Goal: Task Accomplishment & Management: Manage account settings

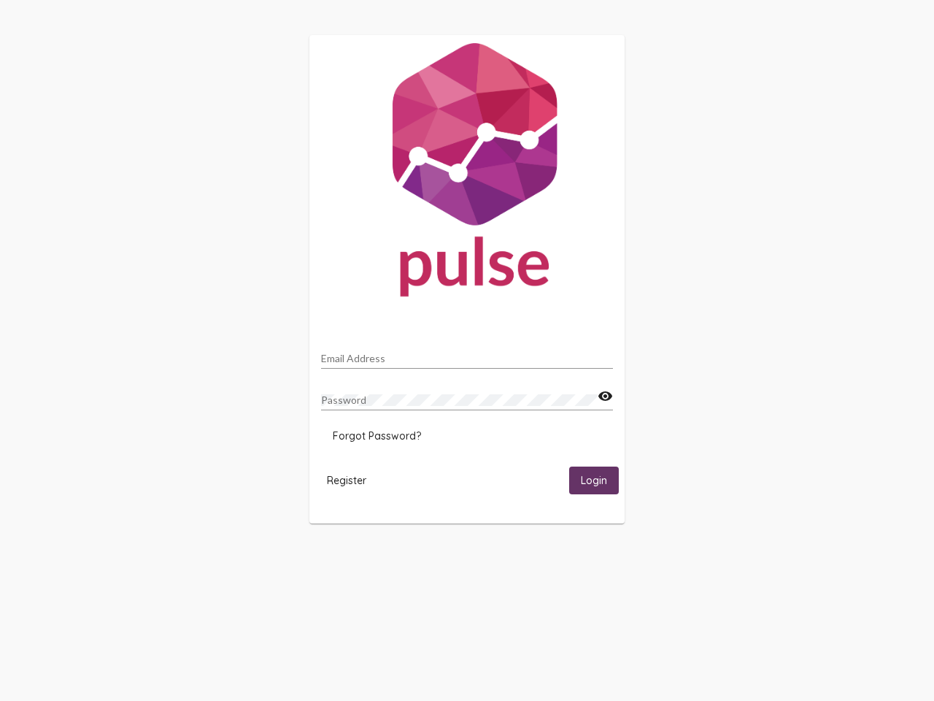
click at [467, 354] on input "Email Address" at bounding box center [467, 359] width 292 height 12
click at [605, 396] on mat-icon "visibility" at bounding box center [605, 397] width 15 height 18
click at [377, 436] on span "Forgot Password?" at bounding box center [377, 435] width 88 height 13
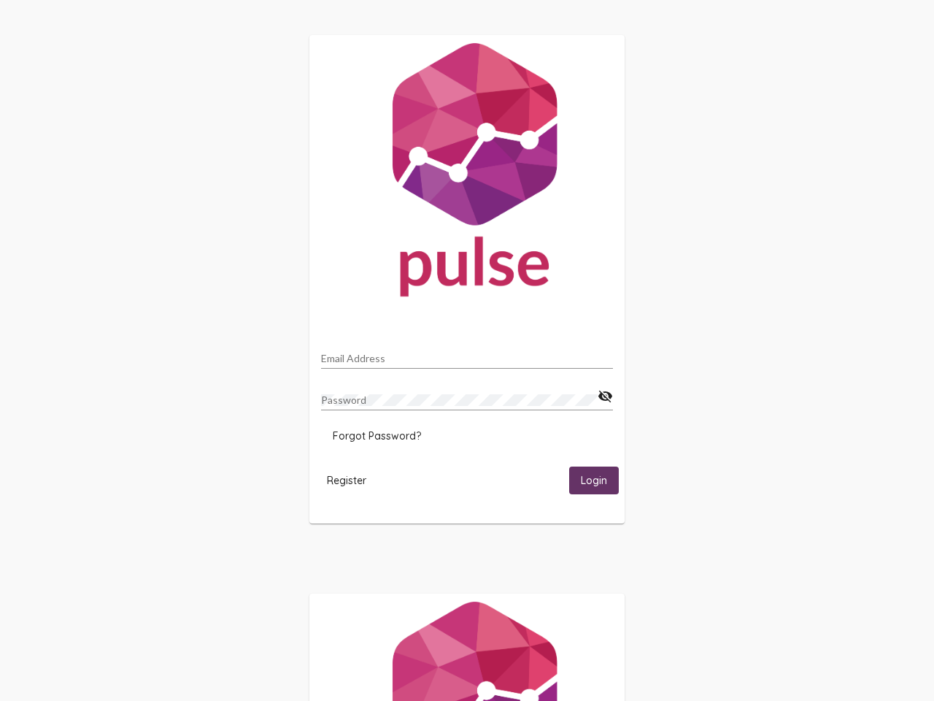
click at [347, 480] on span "Register" at bounding box center [346, 480] width 39 height 13
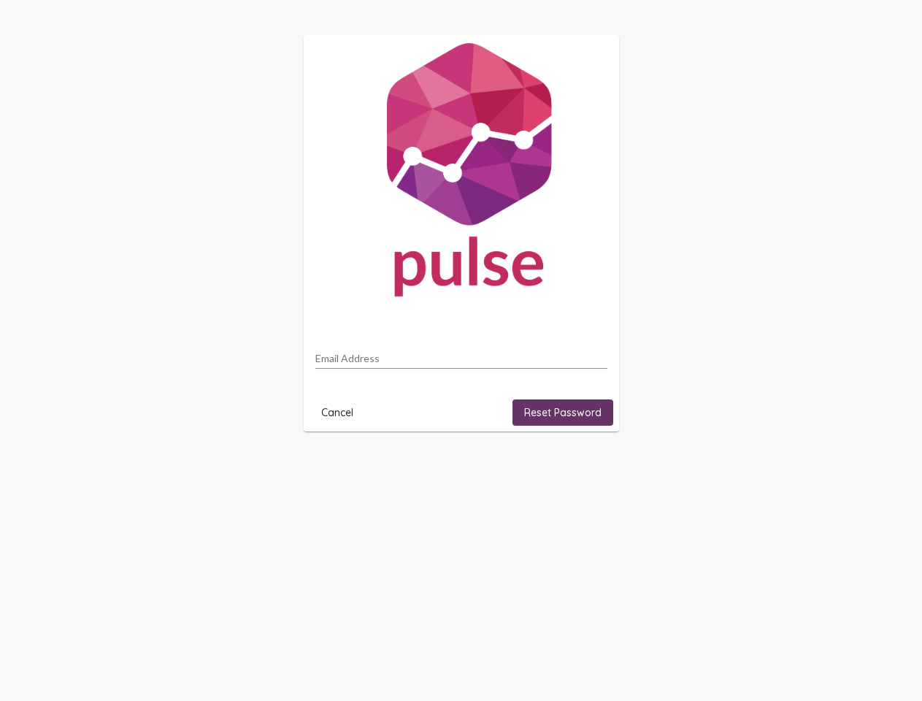
click at [594, 466] on html "Email Address Cancel Reset Password" at bounding box center [461, 233] width 922 height 466
